Goal: Information Seeking & Learning: Find specific page/section

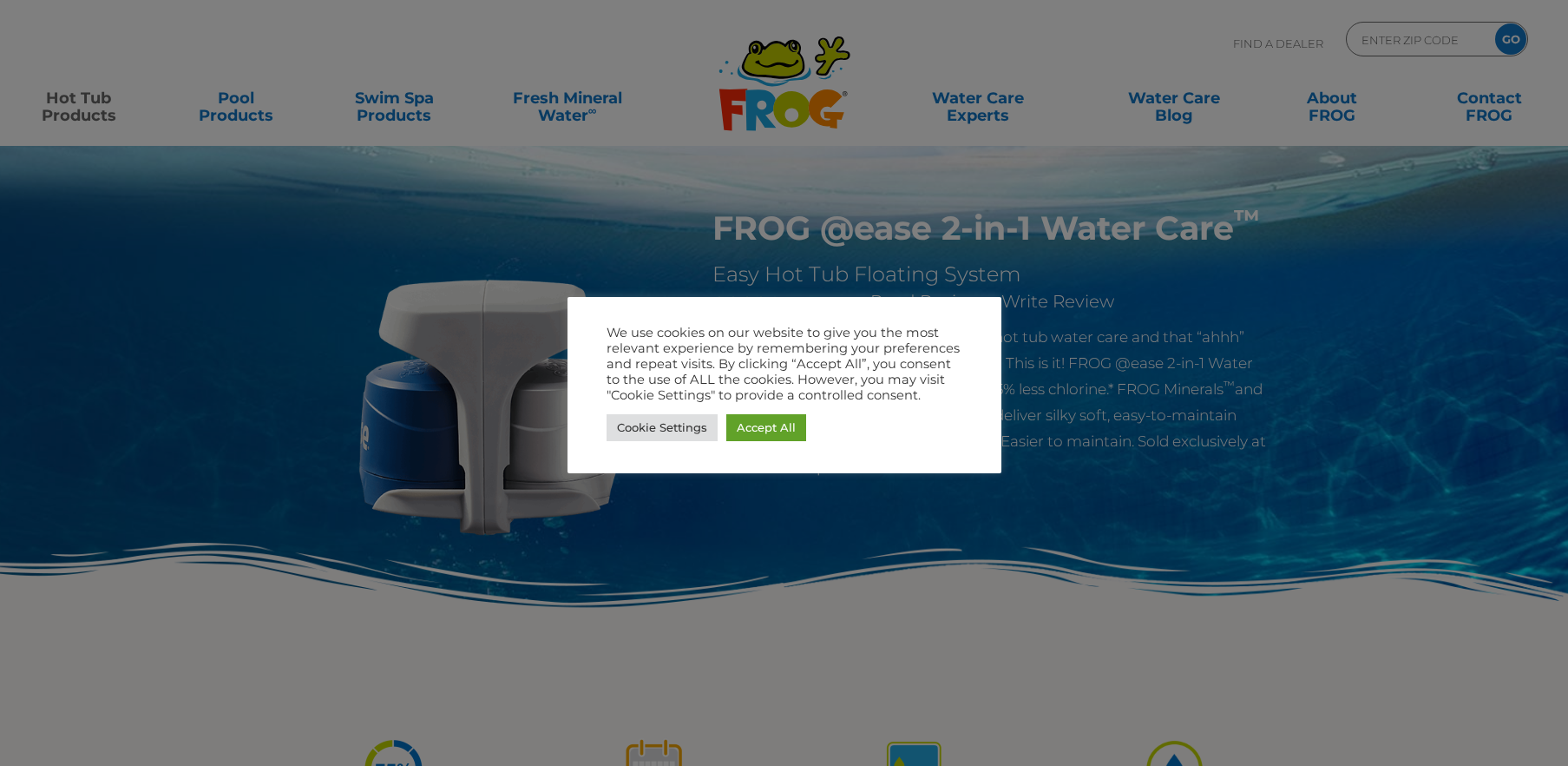
click at [764, 530] on div at bounding box center [784, 383] width 1568 height 766
click at [788, 426] on link "Accept All" at bounding box center [766, 428] width 80 height 27
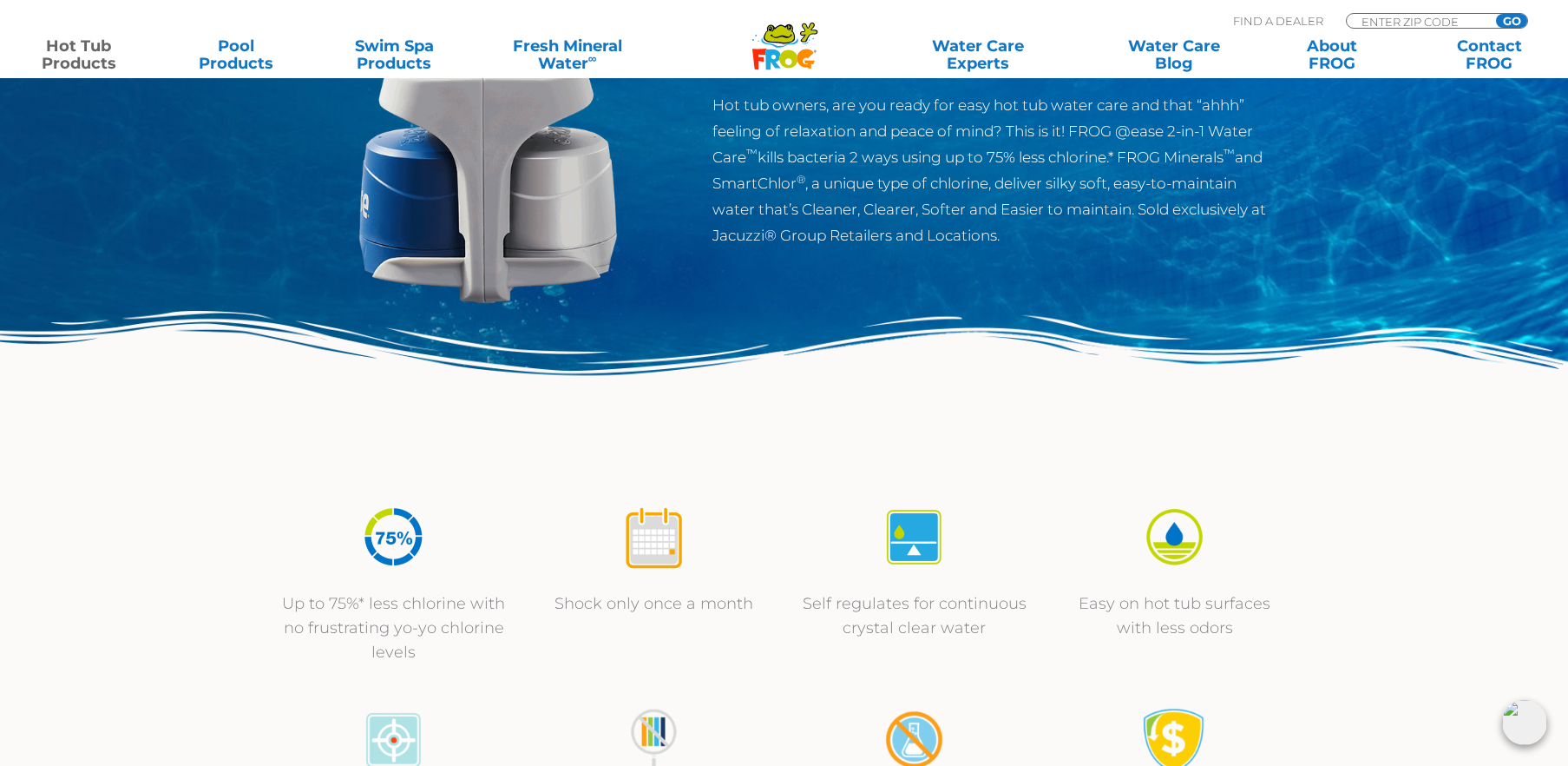
scroll to position [233, 0]
click at [1369, 22] on input "Zip Code Form" at bounding box center [1418, 22] width 117 height 15
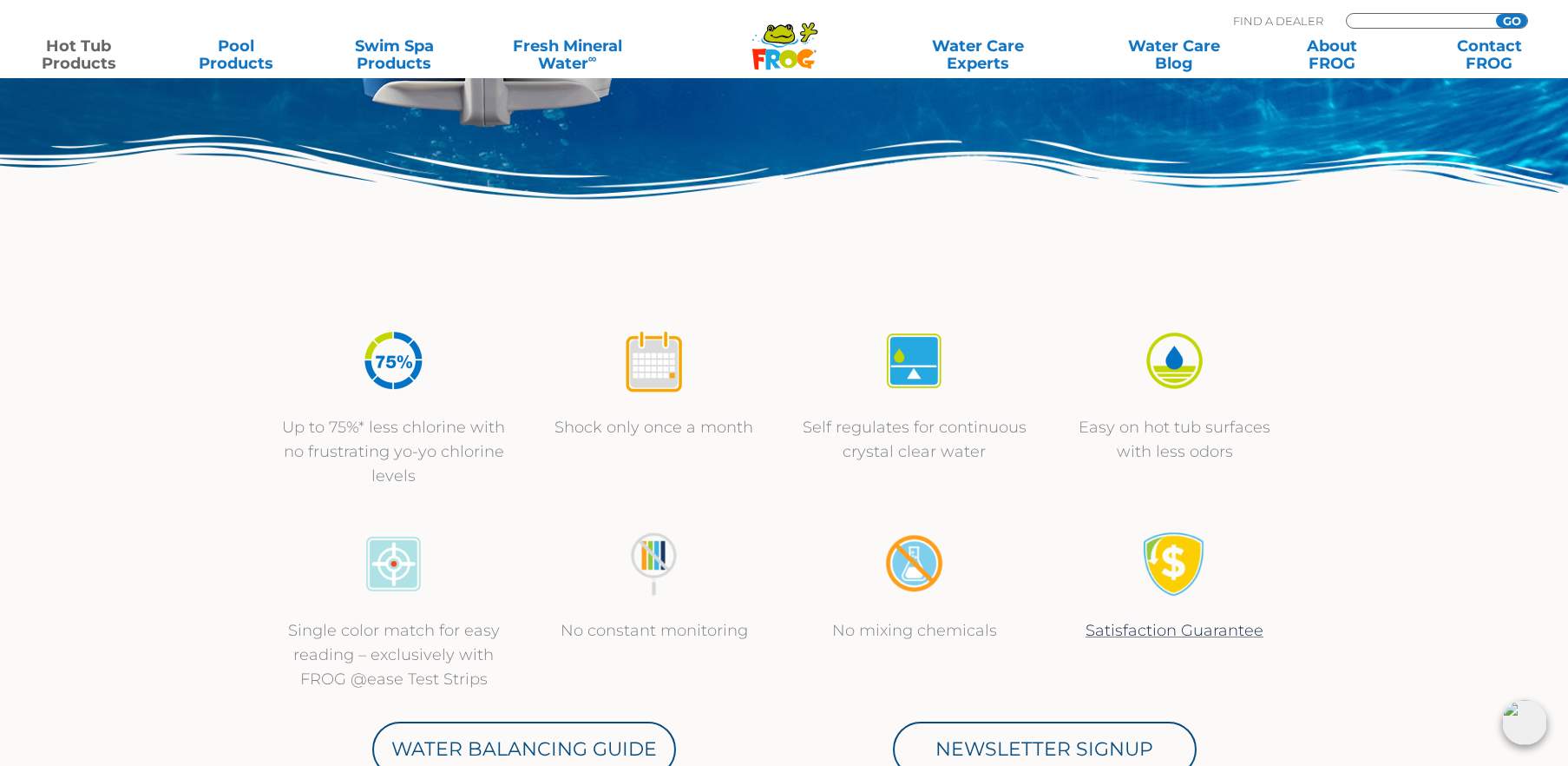
scroll to position [409, 0]
type input "44866"
click at [1497, 14] on input "GO" at bounding box center [1512, 21] width 31 height 14
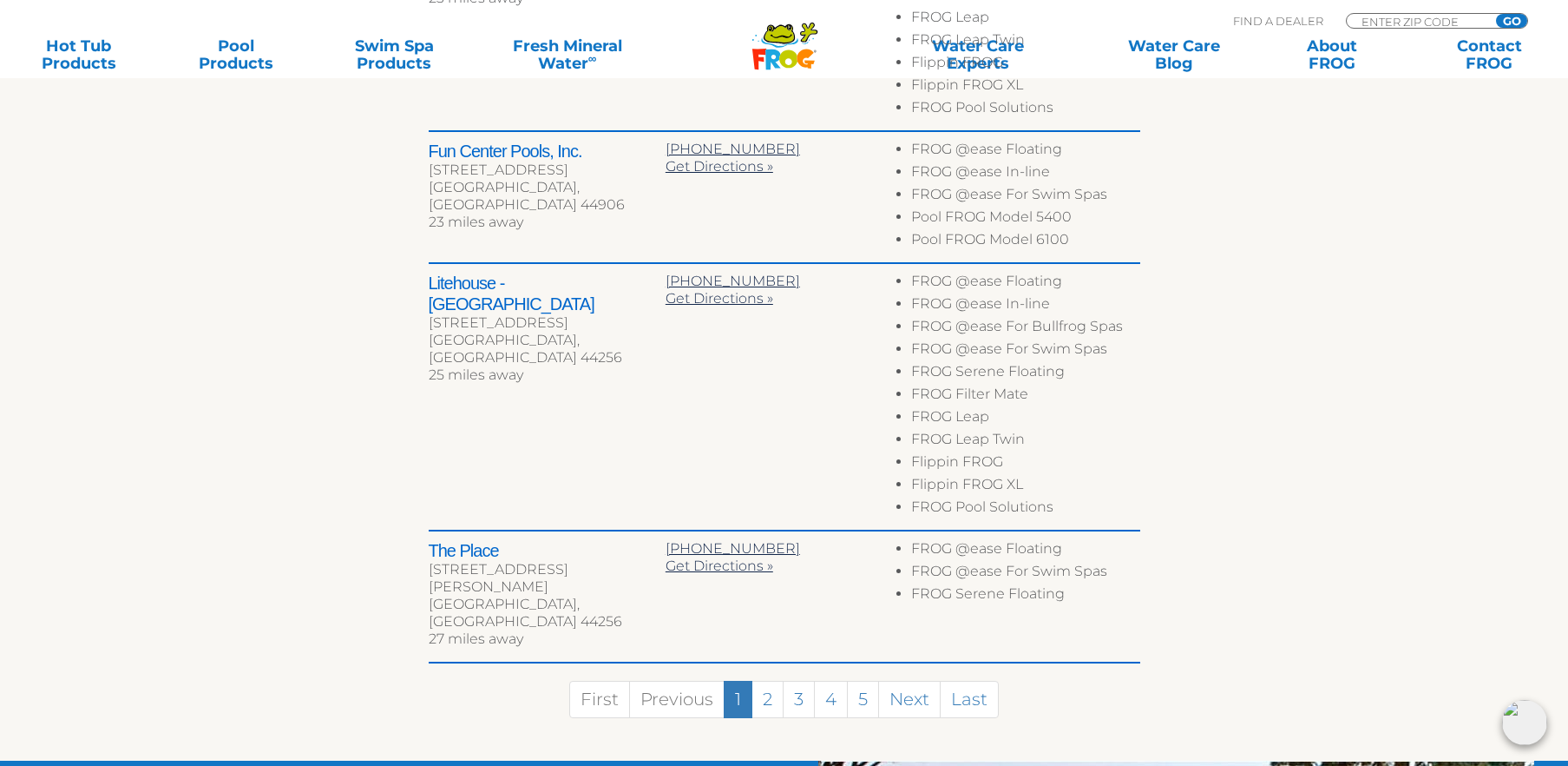
scroll to position [1223, 0]
click at [769, 680] on link "2" at bounding box center [768, 698] width 32 height 37
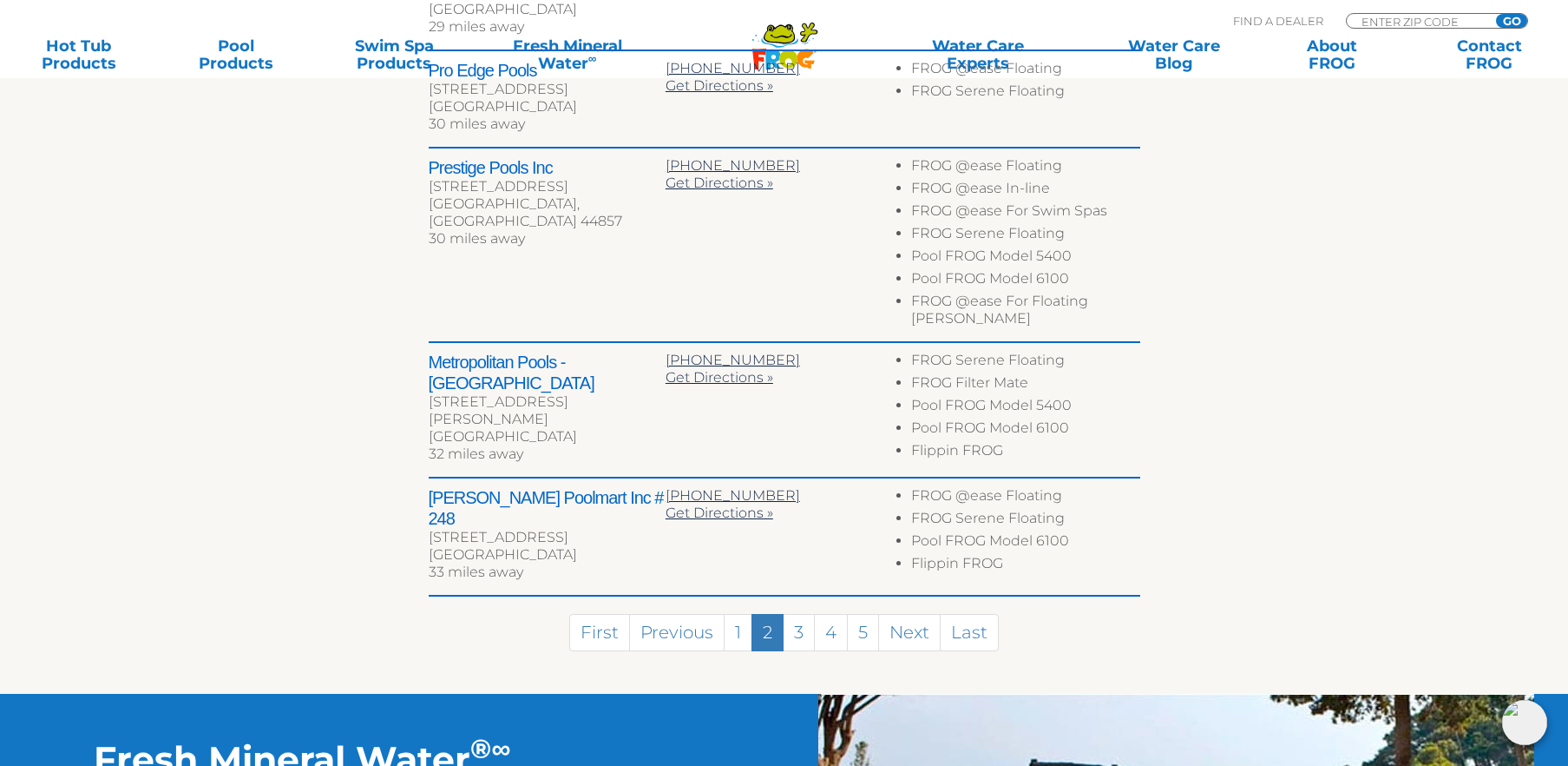
scroll to position [892, 0]
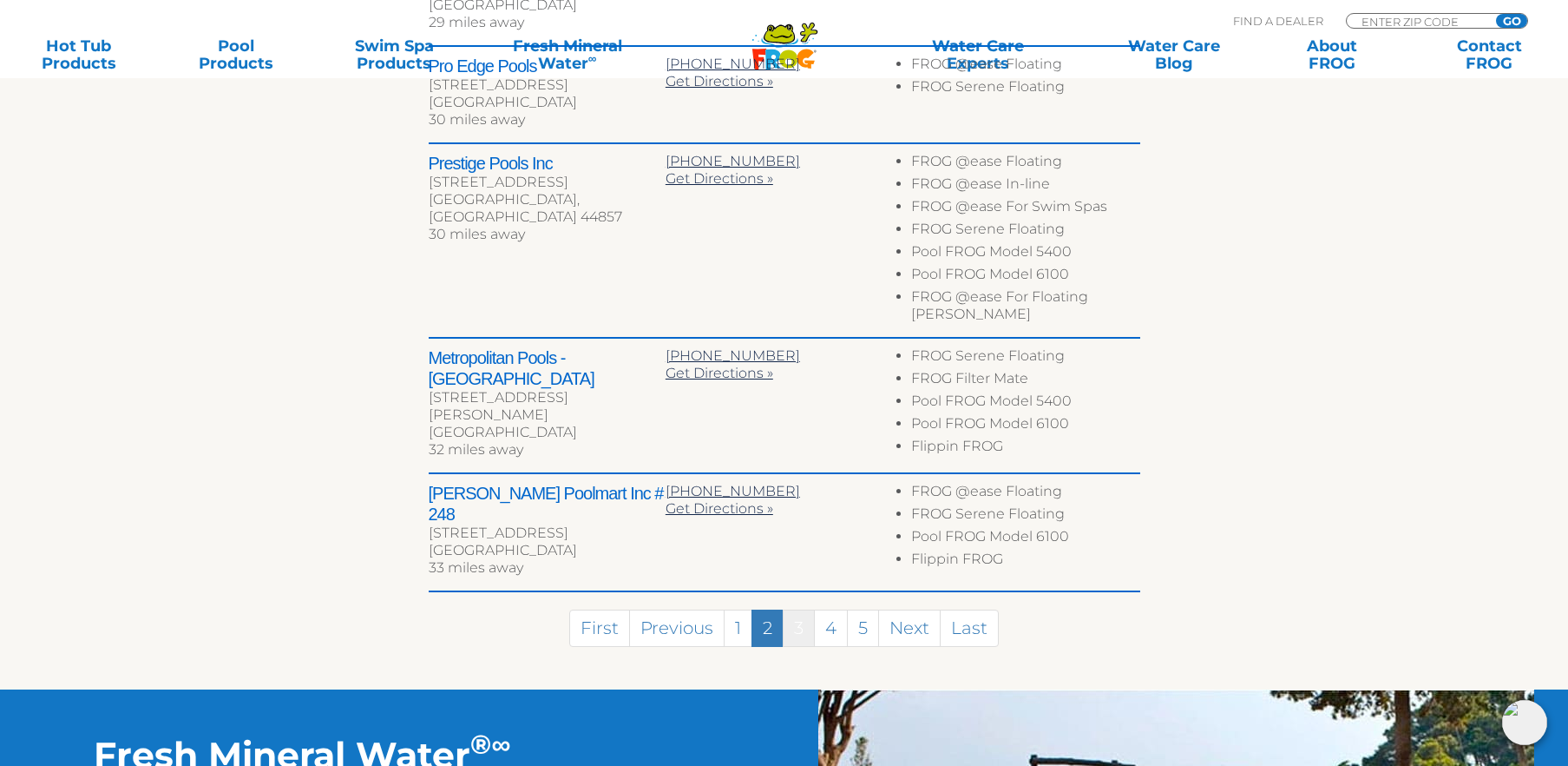
click at [806, 609] on link "3" at bounding box center [799, 627] width 32 height 37
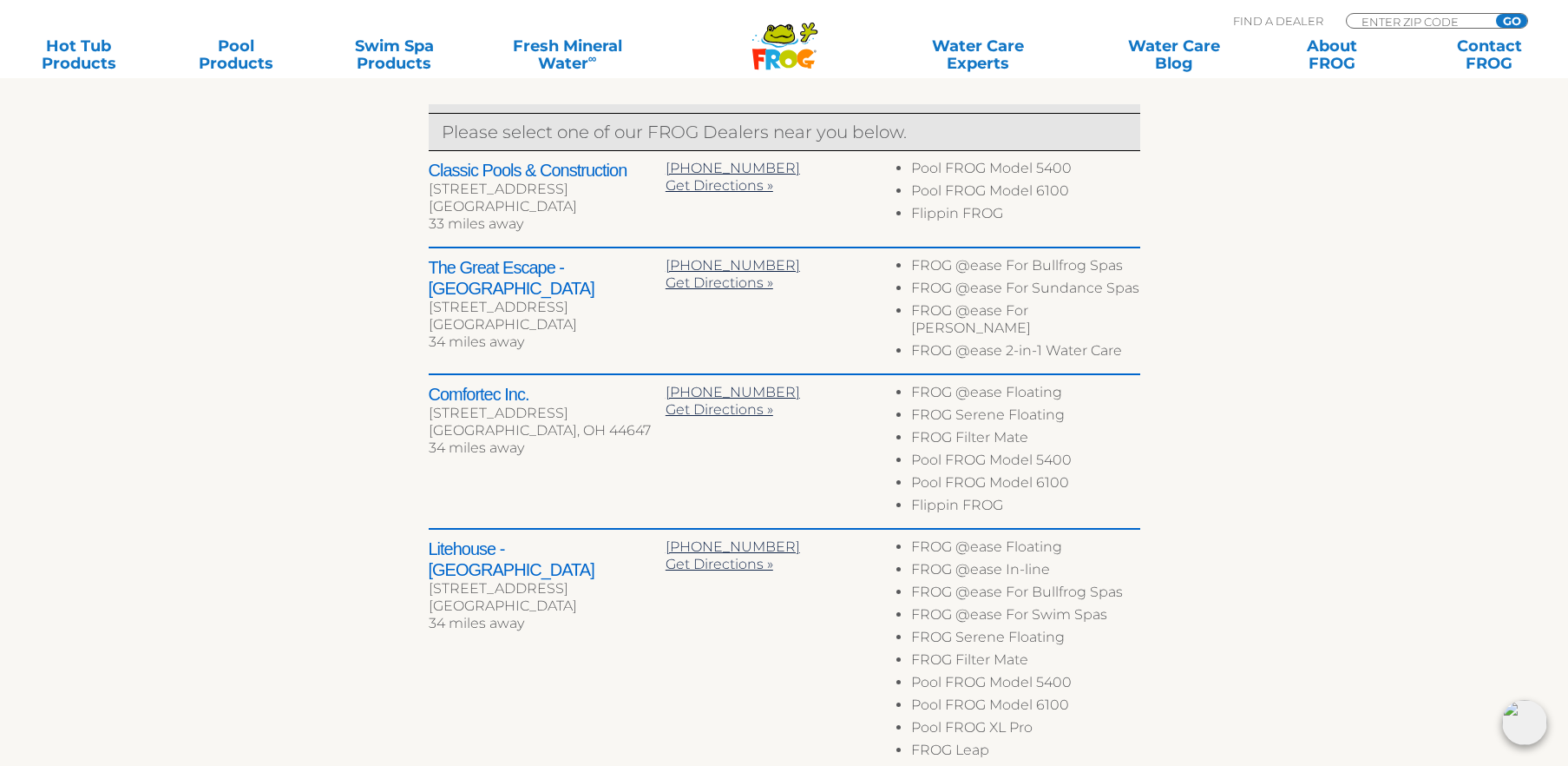
scroll to position [690, 0]
drag, startPoint x: 1125, startPoint y: 335, endPoint x: 909, endPoint y: 352, distance: 216.7
click at [909, 352] on div "The Great Escape - [GEOGRAPHIC_DATA] [STREET_ADDRESS] 34 miles away [PHONE_NUMB…" at bounding box center [784, 312] width 712 height 126
copy li "FROG @ease 2-in-1 Water Care"
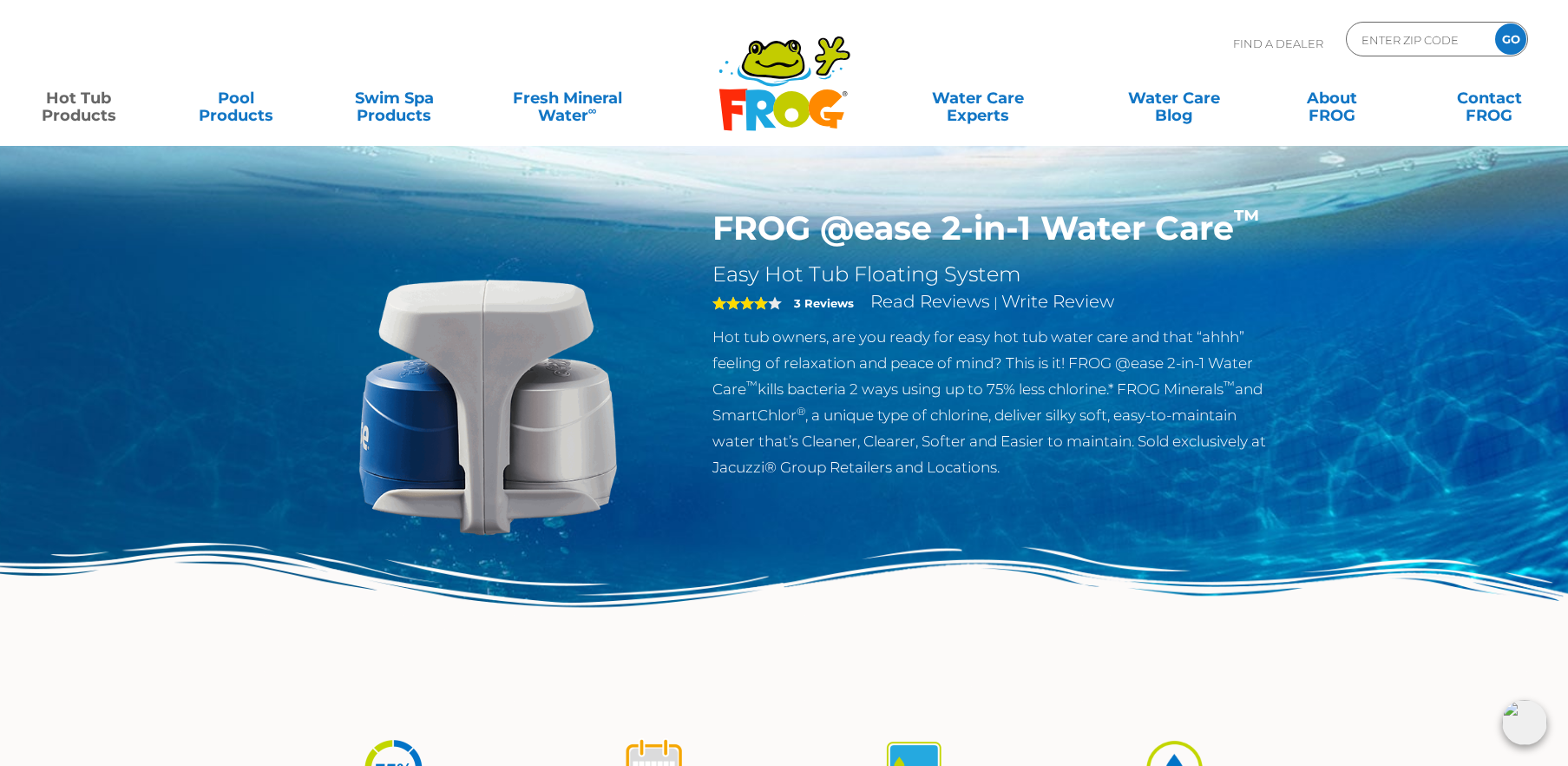
scroll to position [9, 0]
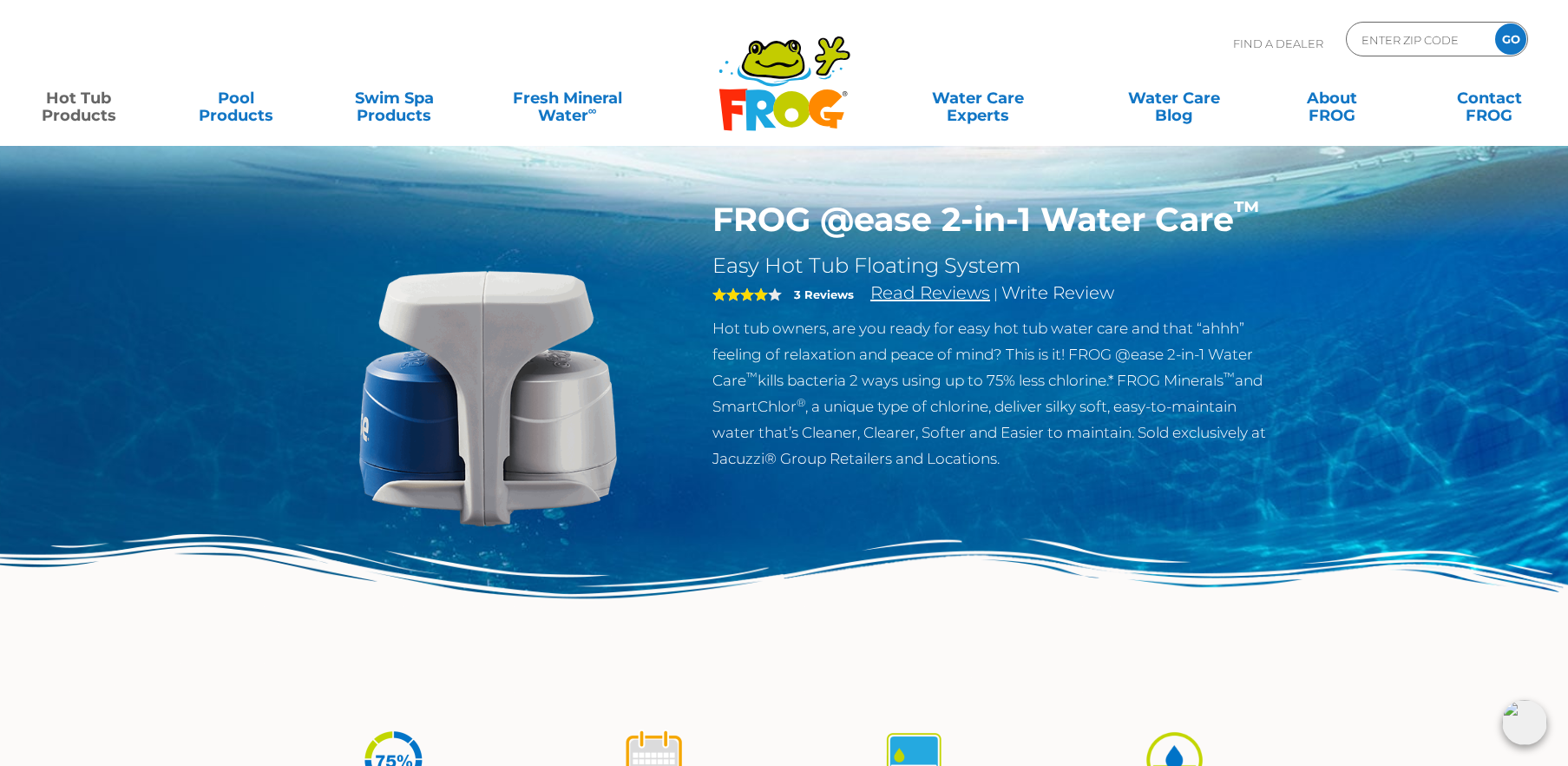
click at [950, 290] on link "Read Reviews" at bounding box center [930, 293] width 120 height 21
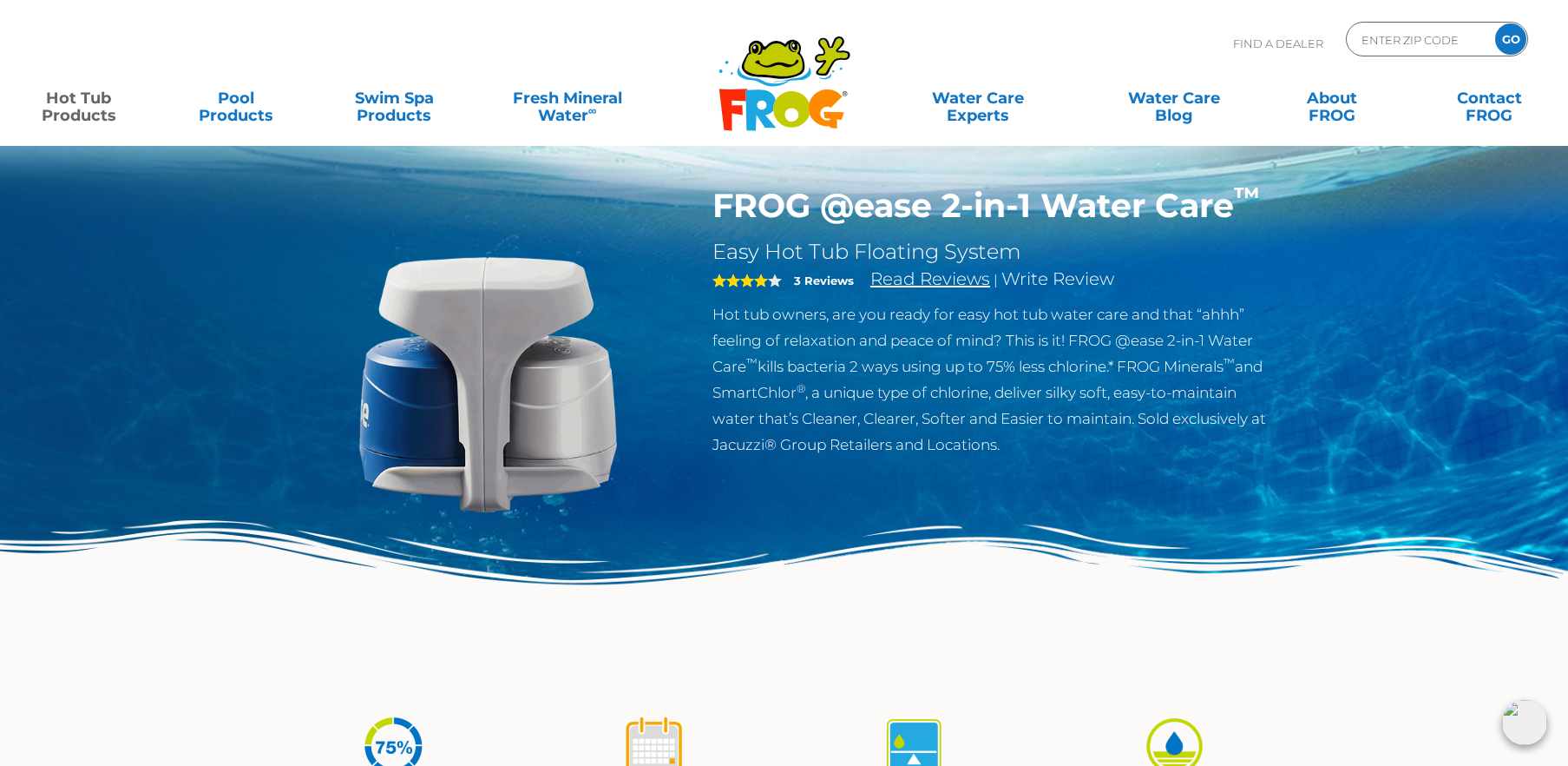
scroll to position [0, 0]
